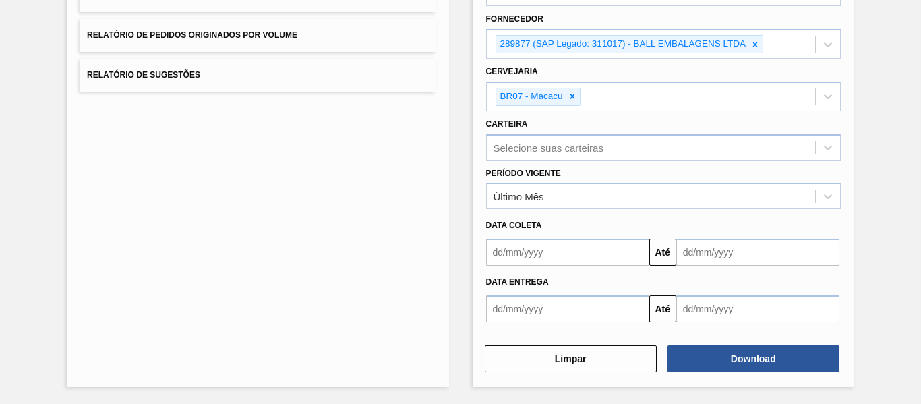
click at [754, 47] on icon at bounding box center [754, 44] width 9 height 9
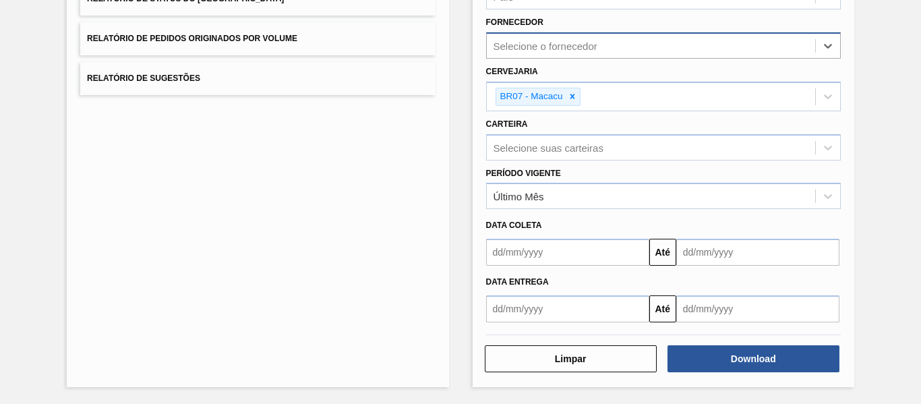
click at [672, 47] on div "Selecione o fornecedor" at bounding box center [651, 46] width 328 height 20
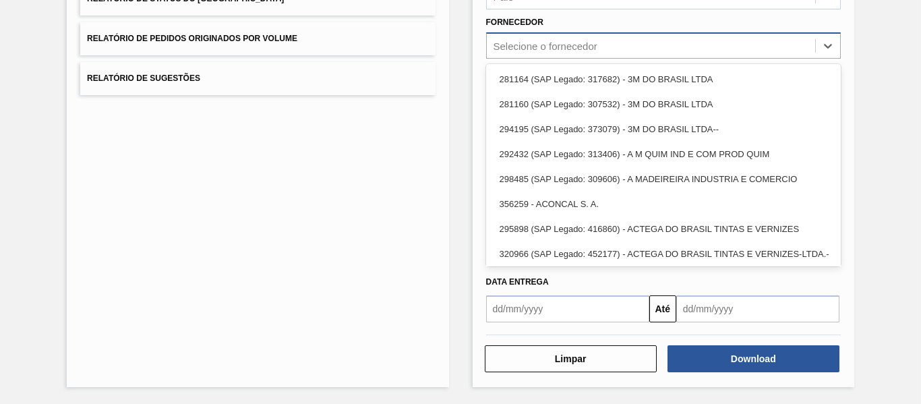
paste input "294026"
type input "294026"
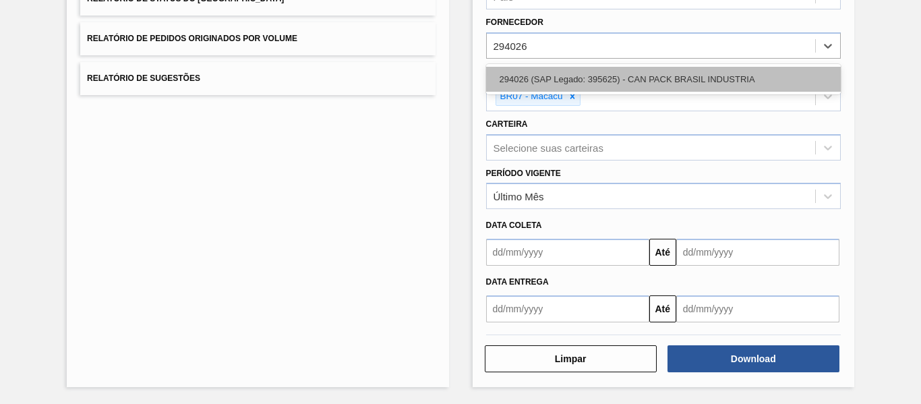
click at [650, 78] on div "294026 (SAP Legado: 395625) - CAN PACK BRASIL INDUSTRIA" at bounding box center [663, 79] width 355 height 25
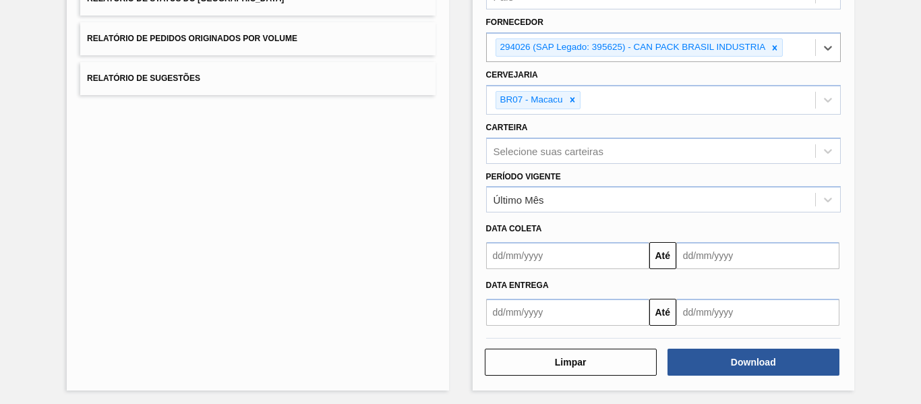
scroll to position [227, 0]
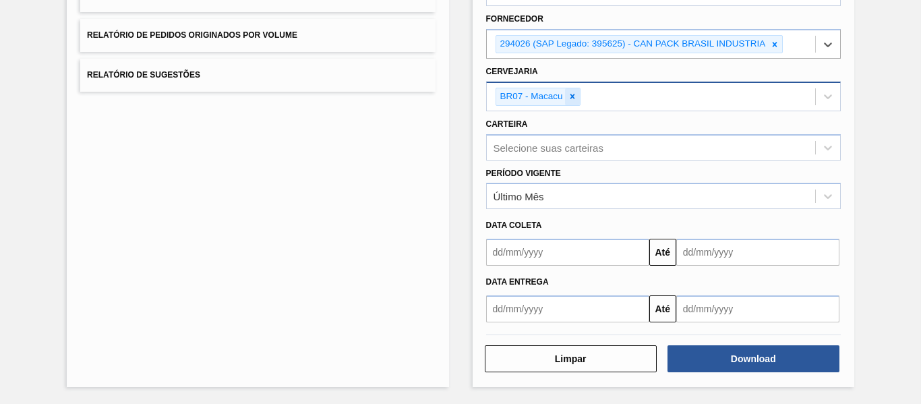
click at [566, 96] on div at bounding box center [572, 96] width 15 height 17
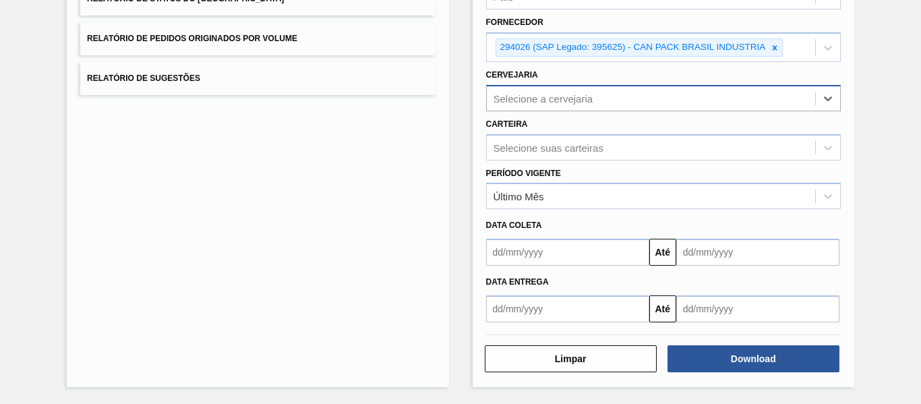
scroll to position [224, 0]
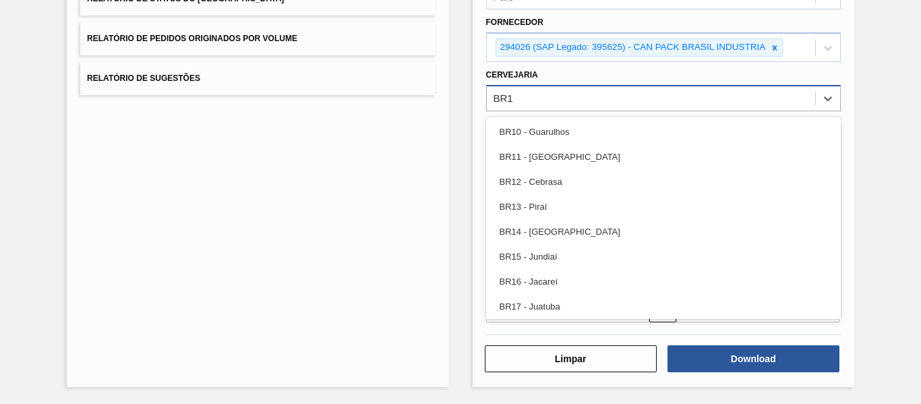
type input "BR19"
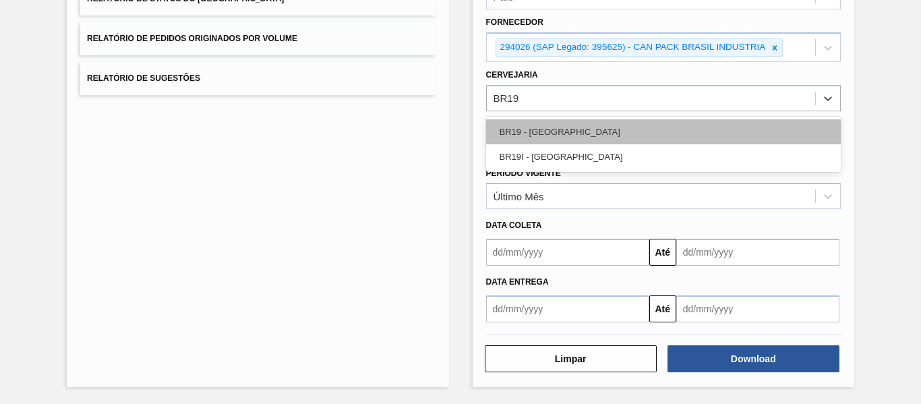
drag, startPoint x: 570, startPoint y: 165, endPoint x: 589, endPoint y: 134, distance: 35.7
click at [589, 134] on div "BR19 - [GEOGRAPHIC_DATA] BR19I - [GEOGRAPHIC_DATA]" at bounding box center [663, 144] width 355 height 55
click at [589, 134] on div "BR19 - [GEOGRAPHIC_DATA]" at bounding box center [663, 131] width 355 height 25
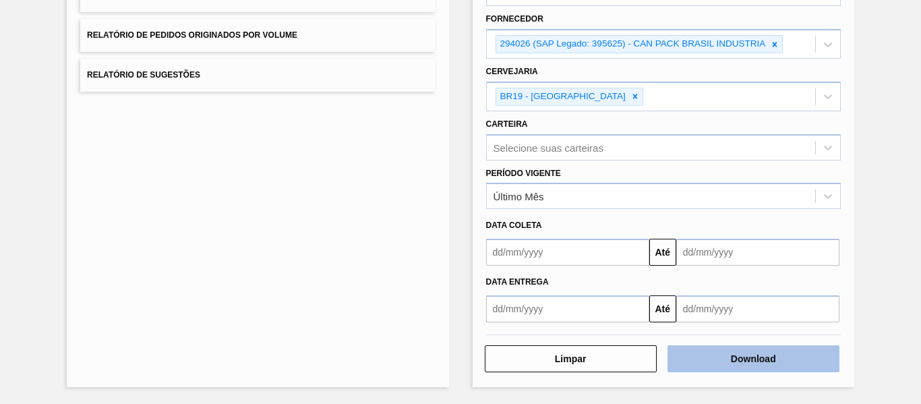
click at [802, 364] on button "Download" at bounding box center [753, 358] width 172 height 27
